Goal: Information Seeking & Learning: Check status

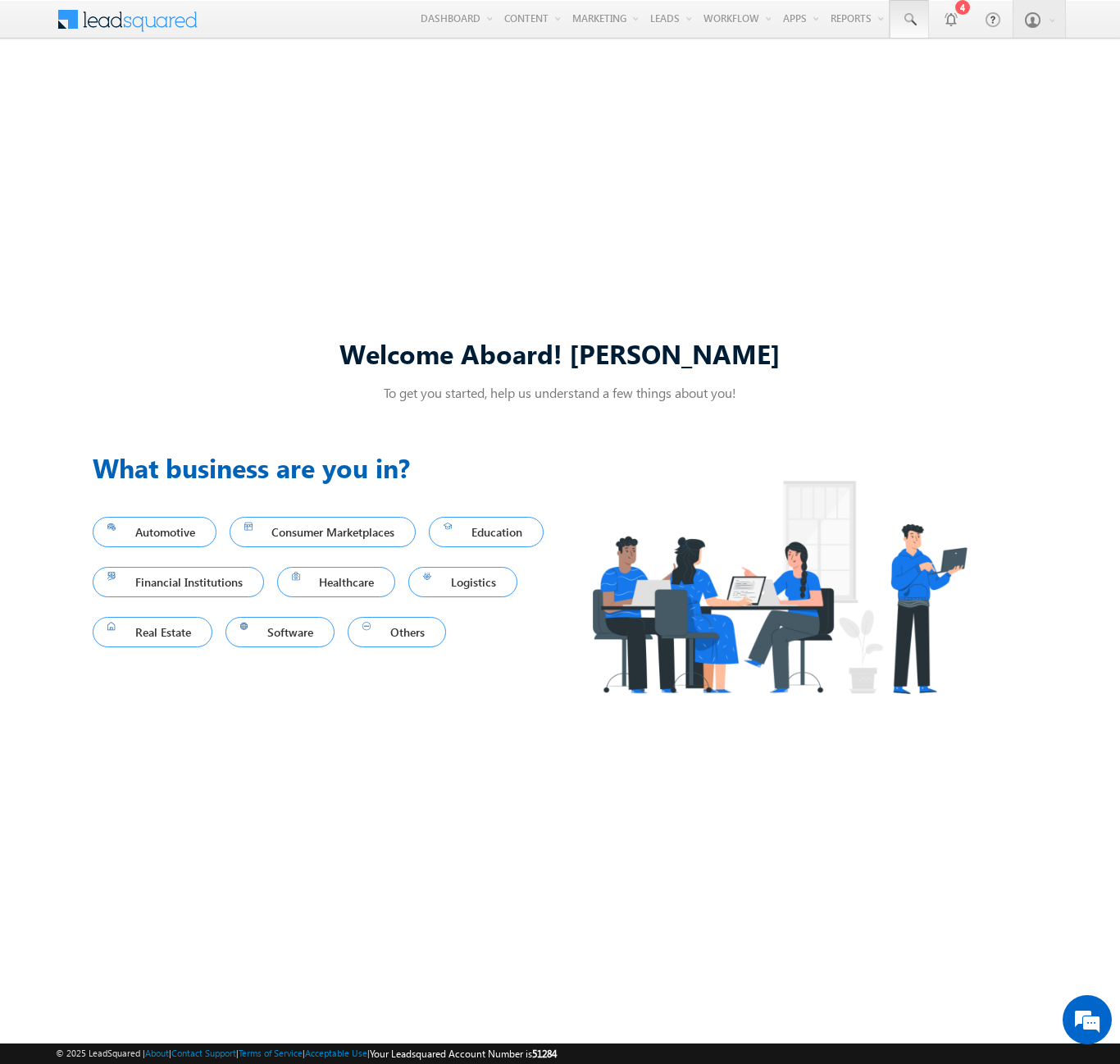
click at [908, 20] on span at bounding box center [909, 20] width 16 height 16
type input "8939397420"
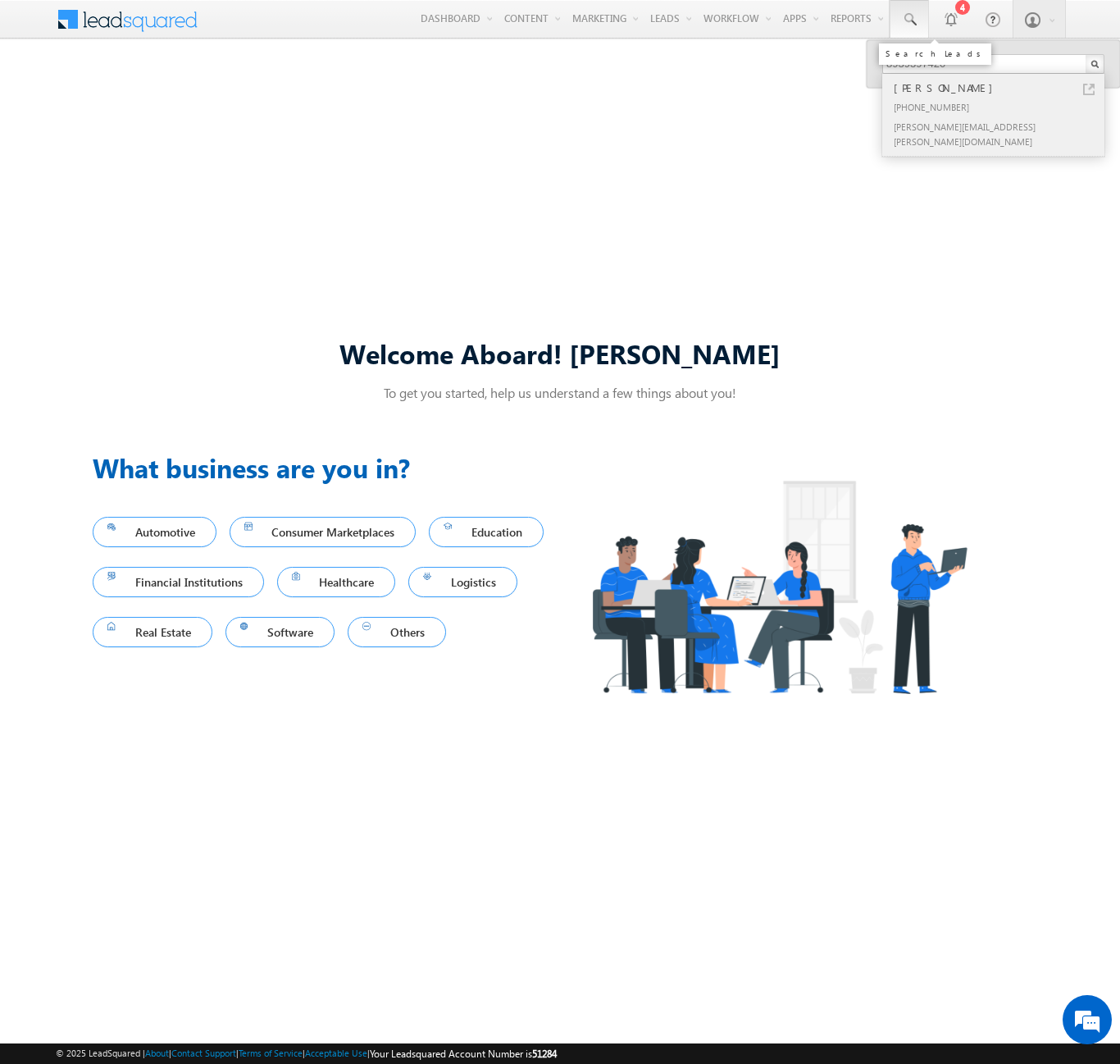
click at [1000, 87] on div "[PERSON_NAME]" at bounding box center [1000, 87] width 220 height 18
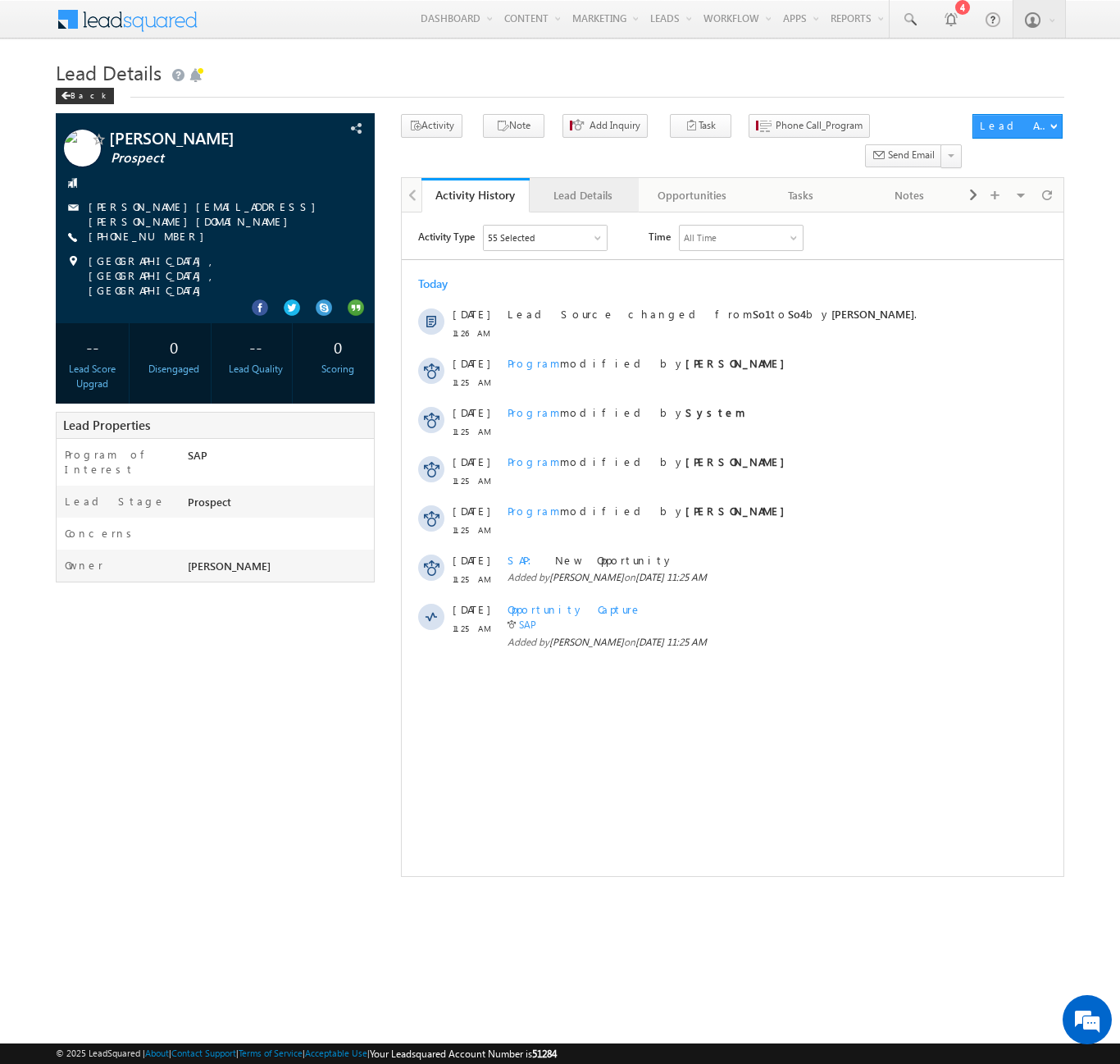
click at [583, 186] on div "Lead Details" at bounding box center [583, 195] width 80 height 20
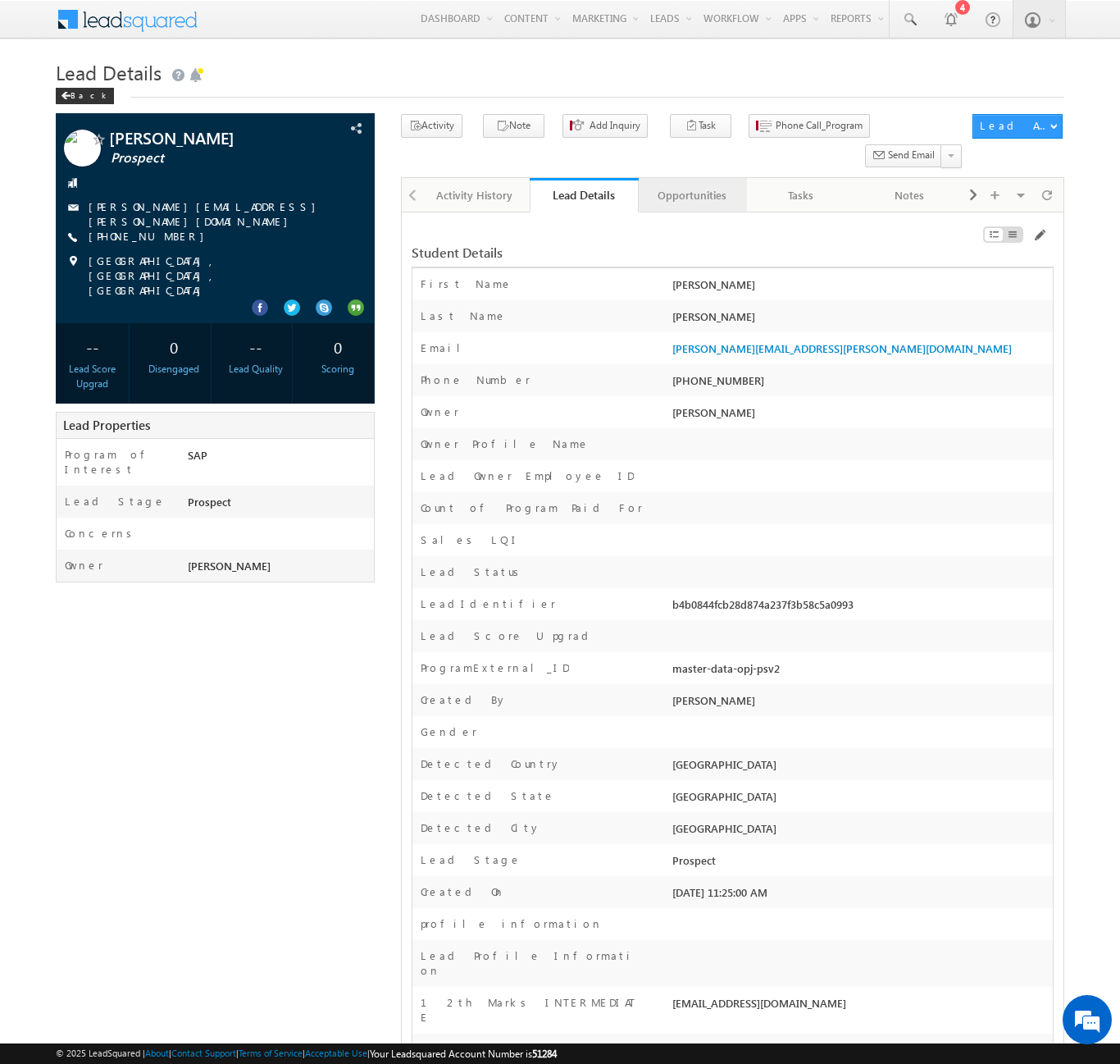
click at [691, 186] on div "Opportunities" at bounding box center [692, 195] width 80 height 20
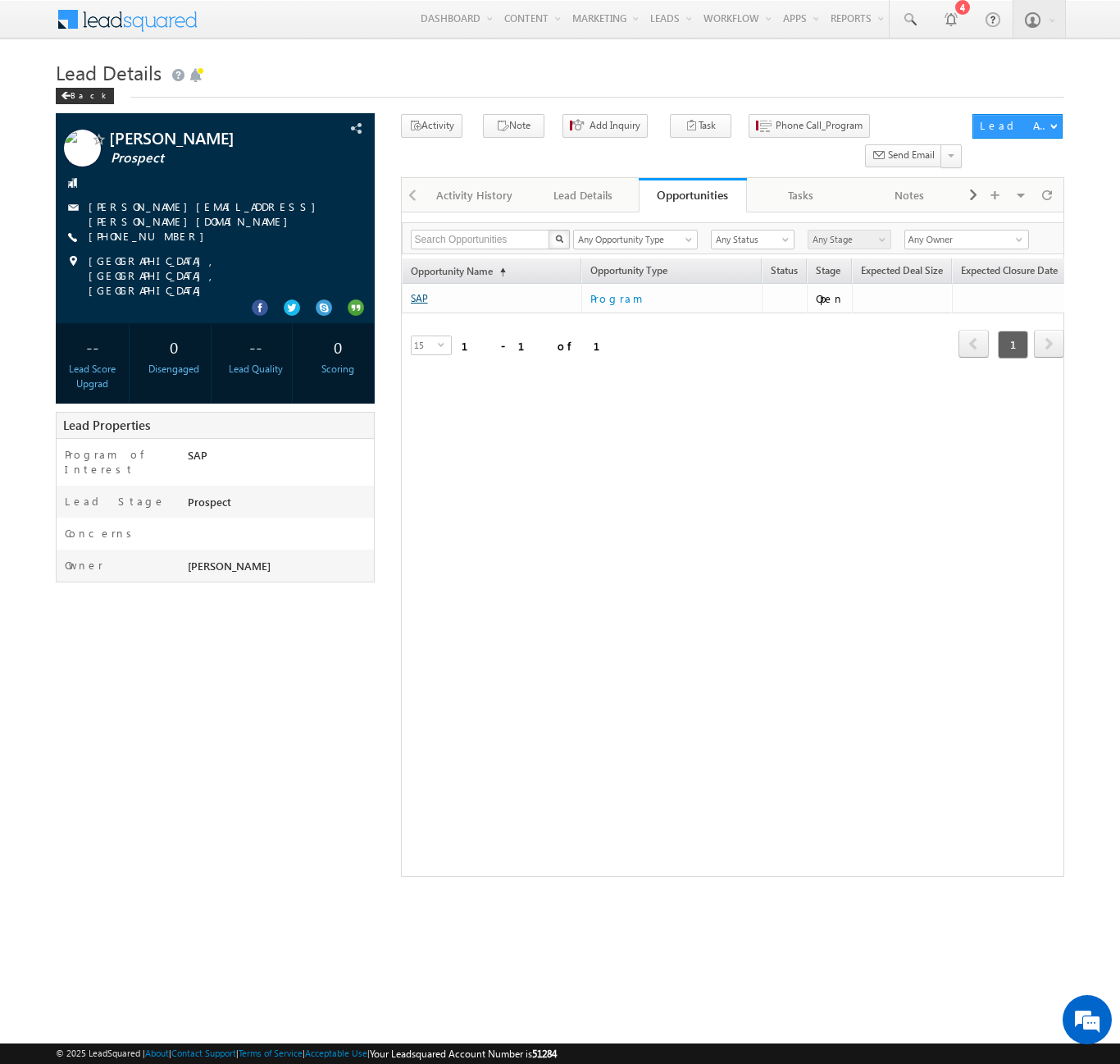
click at [419, 292] on link "SAP" at bounding box center [419, 298] width 17 height 12
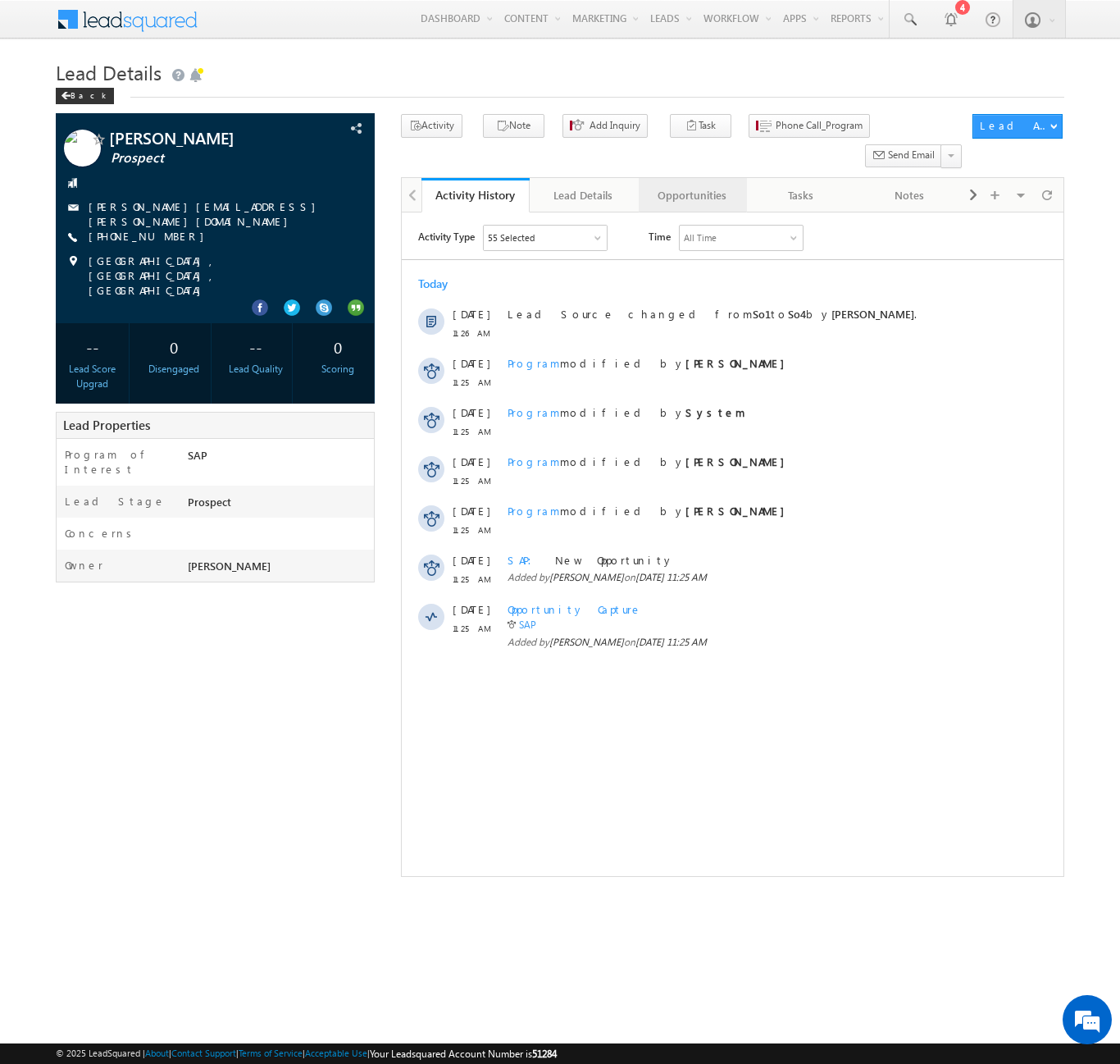
click at [691, 186] on div "Opportunities" at bounding box center [692, 195] width 80 height 20
click at [706, 214] on html "Activity Type 55 Selected Select All Sales Activities 1 Sales Activity Opportun…" at bounding box center [731, 441] width 661 height 457
click at [701, 181] on link "Opportunities" at bounding box center [693, 195] width 108 height 35
click at [684, 186] on div "Opportunities" at bounding box center [692, 195] width 80 height 20
